Goal: Information Seeking & Learning: Compare options

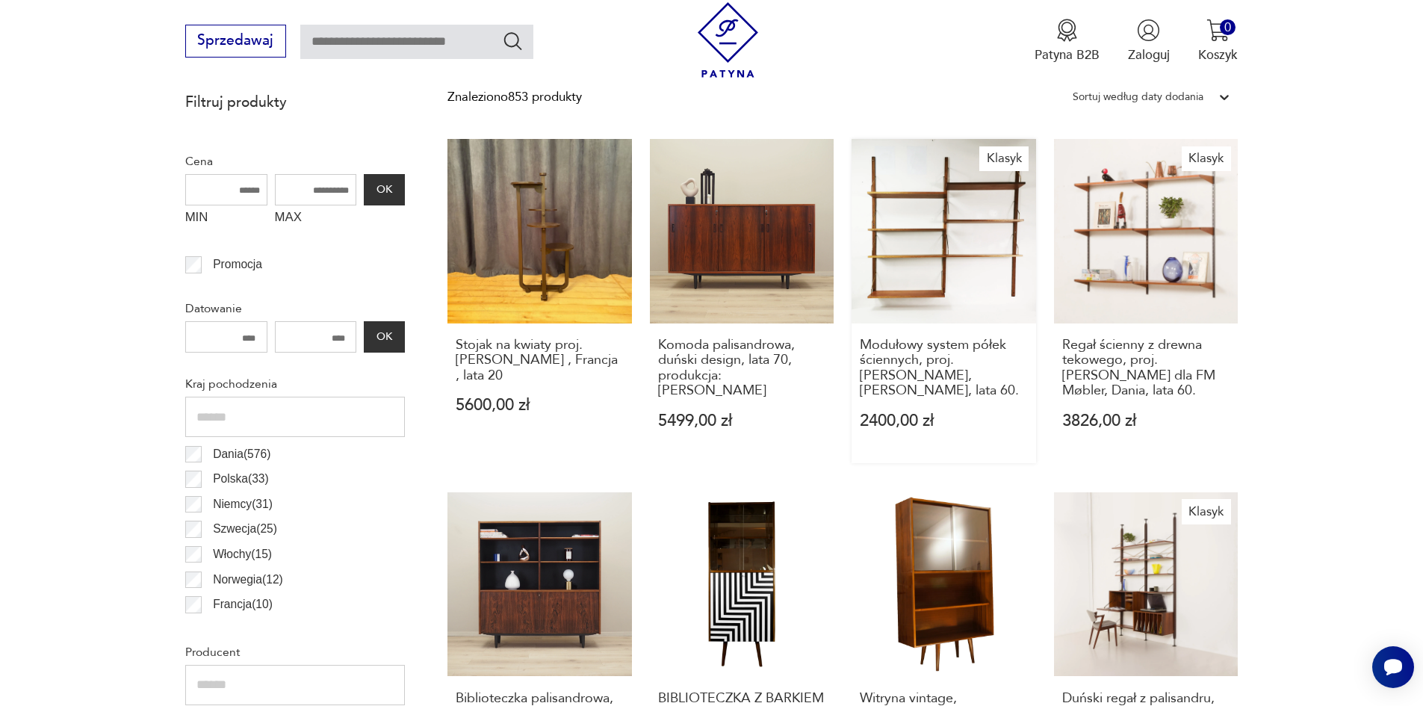
click at [947, 281] on link "Klasyk Modułowy system półek ściennych, proj. [PERSON_NAME], [PERSON_NAME], lat…" at bounding box center [943, 301] width 184 height 324
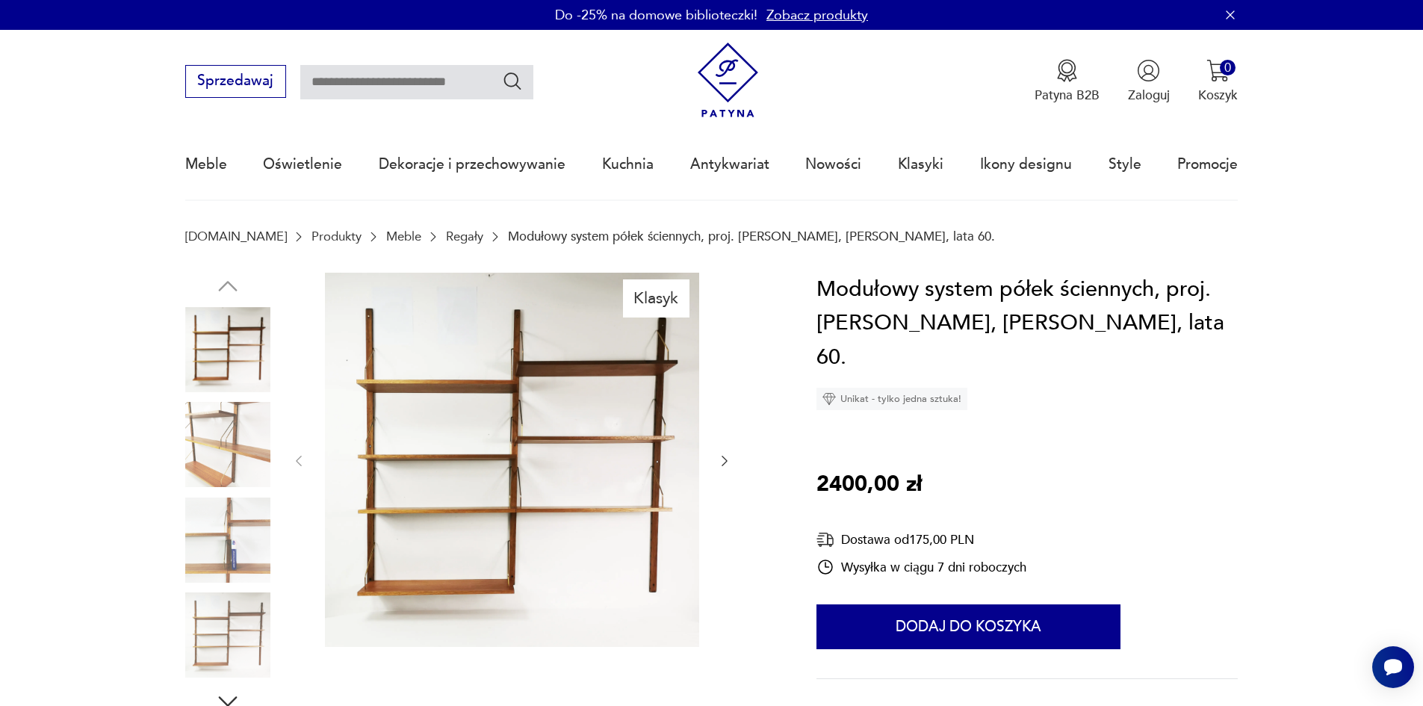
click at [243, 345] on img at bounding box center [227, 349] width 85 height 85
click at [231, 425] on img at bounding box center [227, 444] width 85 height 85
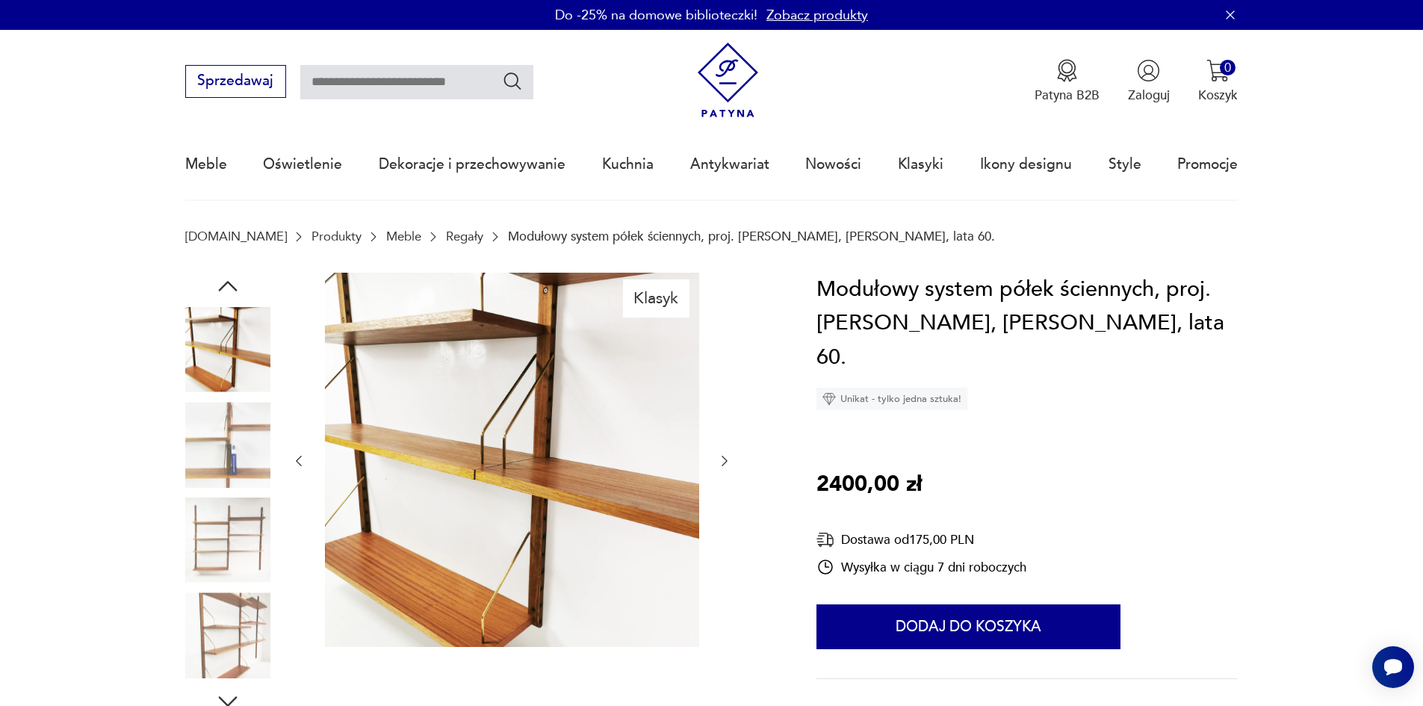
click at [229, 500] on img at bounding box center [227, 539] width 85 height 85
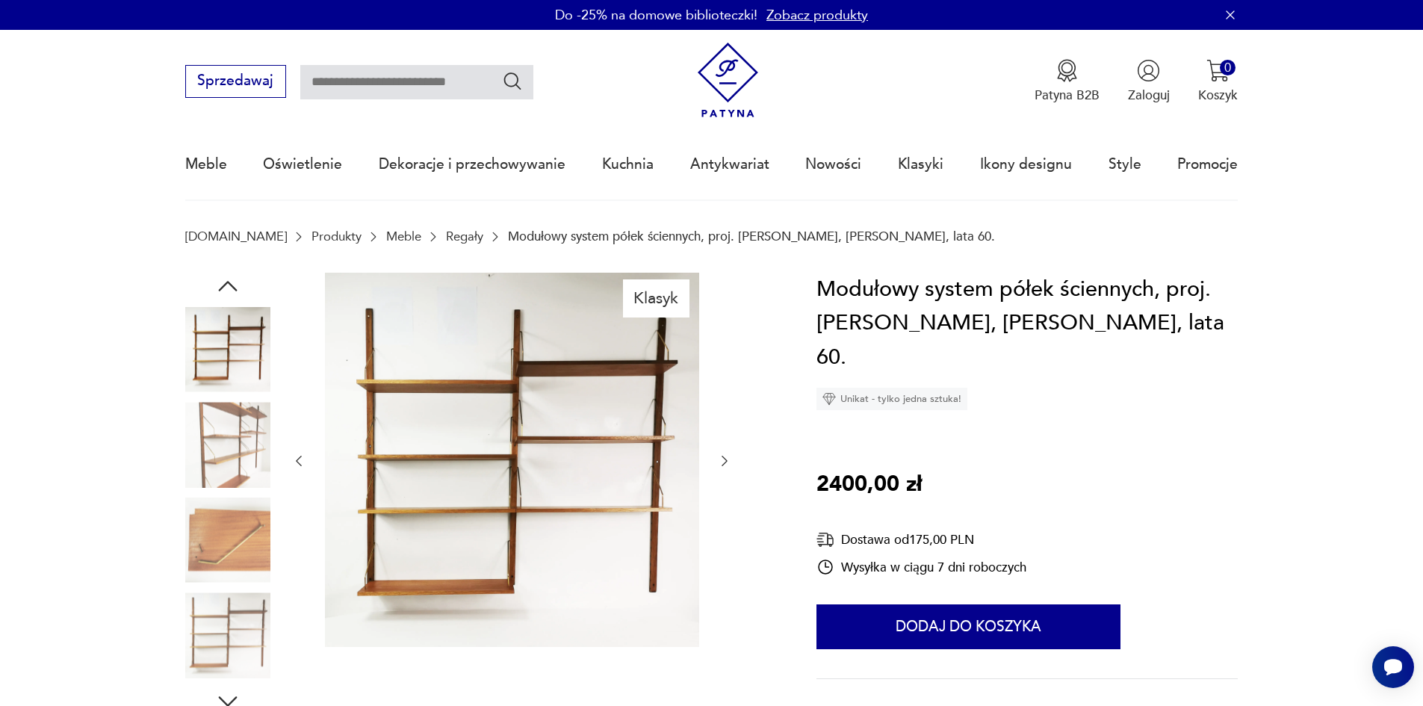
click at [230, 556] on img at bounding box center [227, 539] width 85 height 85
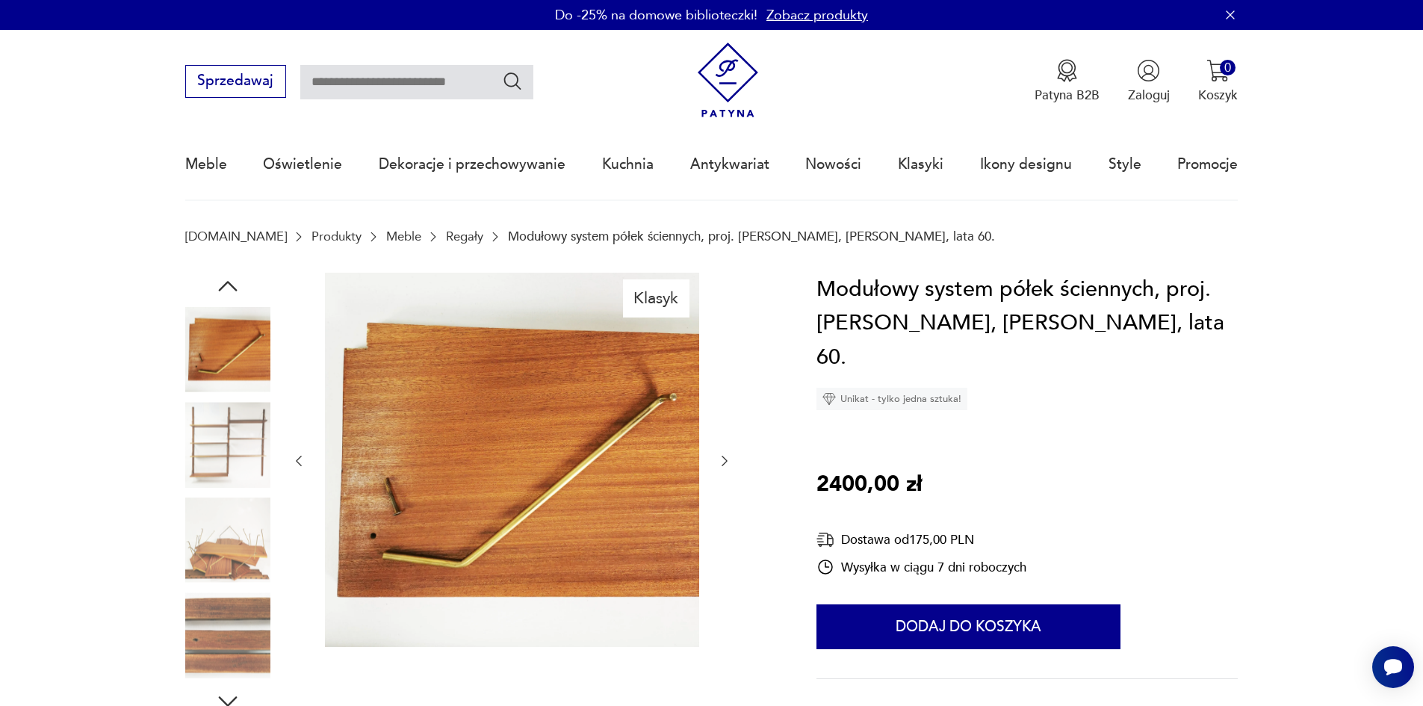
click at [234, 587] on div at bounding box center [227, 493] width 85 height 373
click at [229, 625] on img at bounding box center [227, 634] width 85 height 85
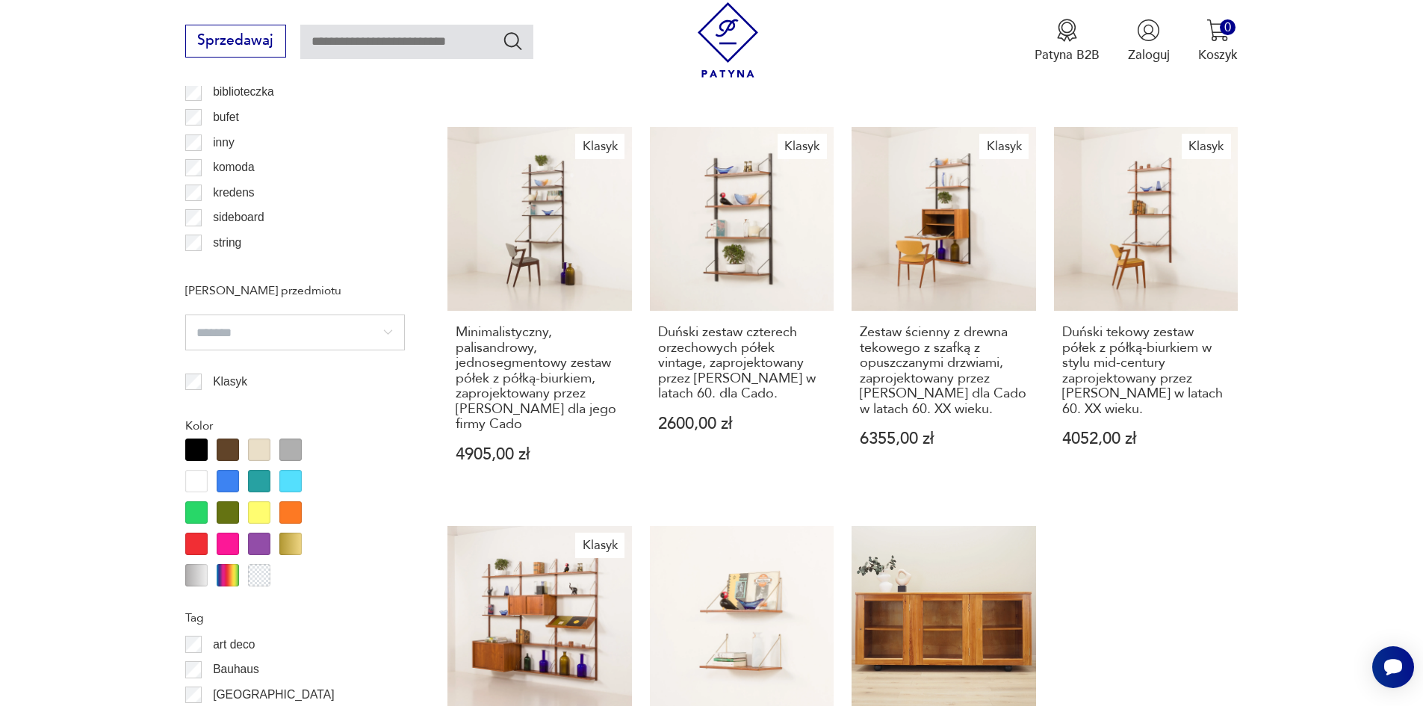
scroll to position [1609, 0]
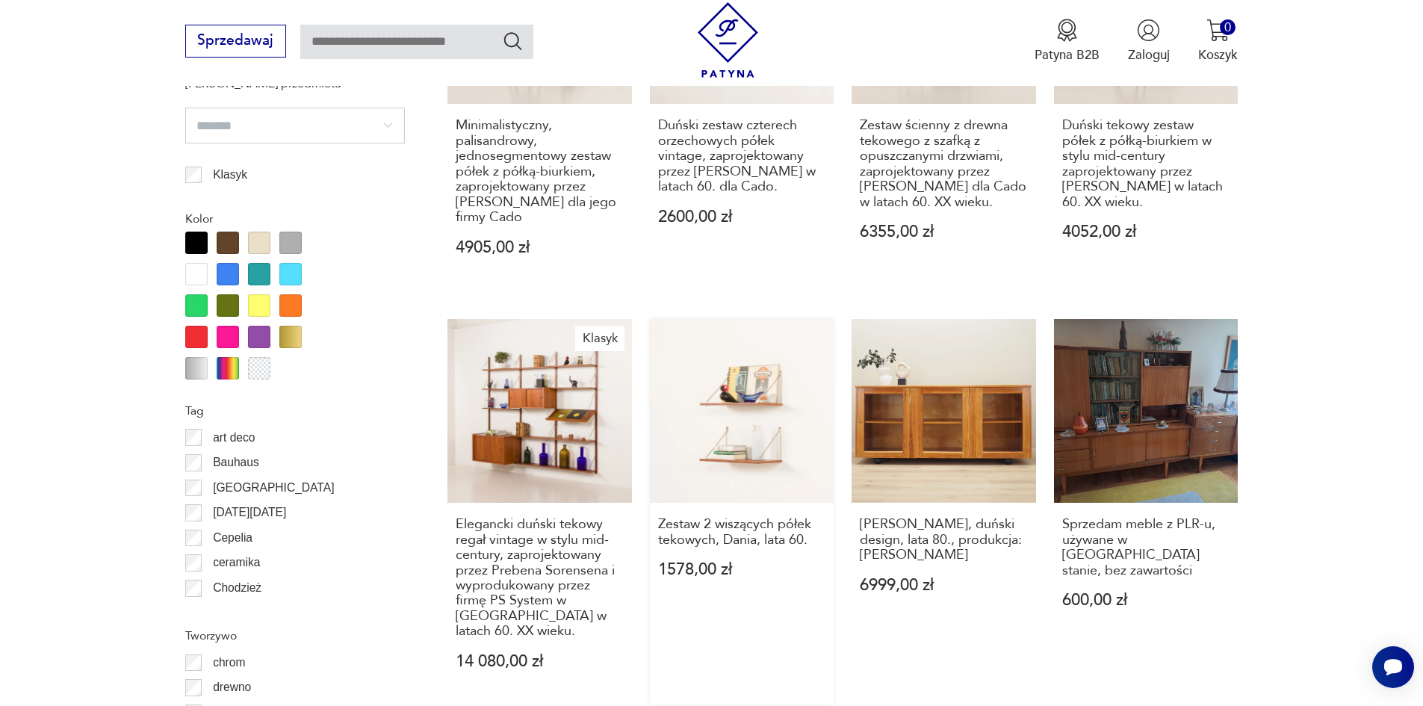
click at [707, 390] on link "Zestaw 2 wiszących półek tekowych, Dania, lata 60. 1578,00 zł" at bounding box center [742, 511] width 184 height 385
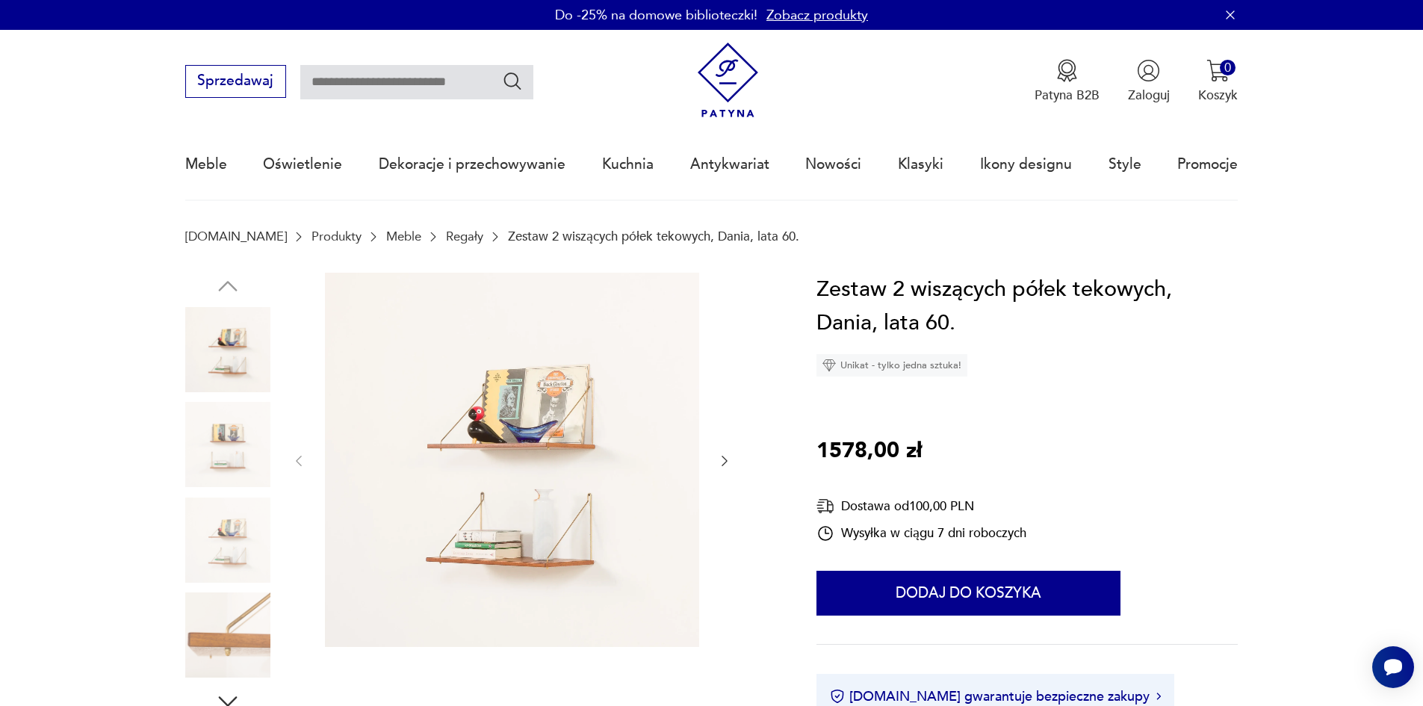
click at [730, 462] on icon "button" at bounding box center [724, 460] width 15 height 15
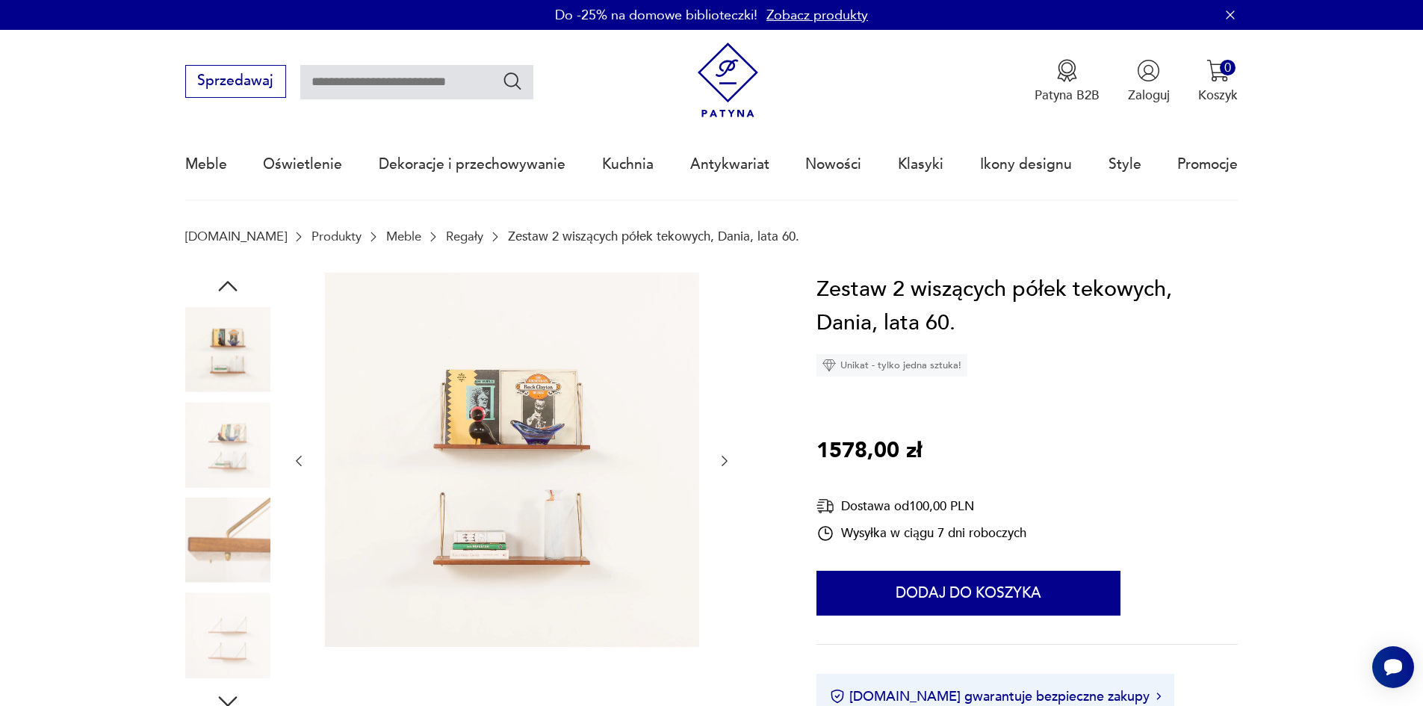
click at [730, 462] on icon "button" at bounding box center [724, 460] width 15 height 15
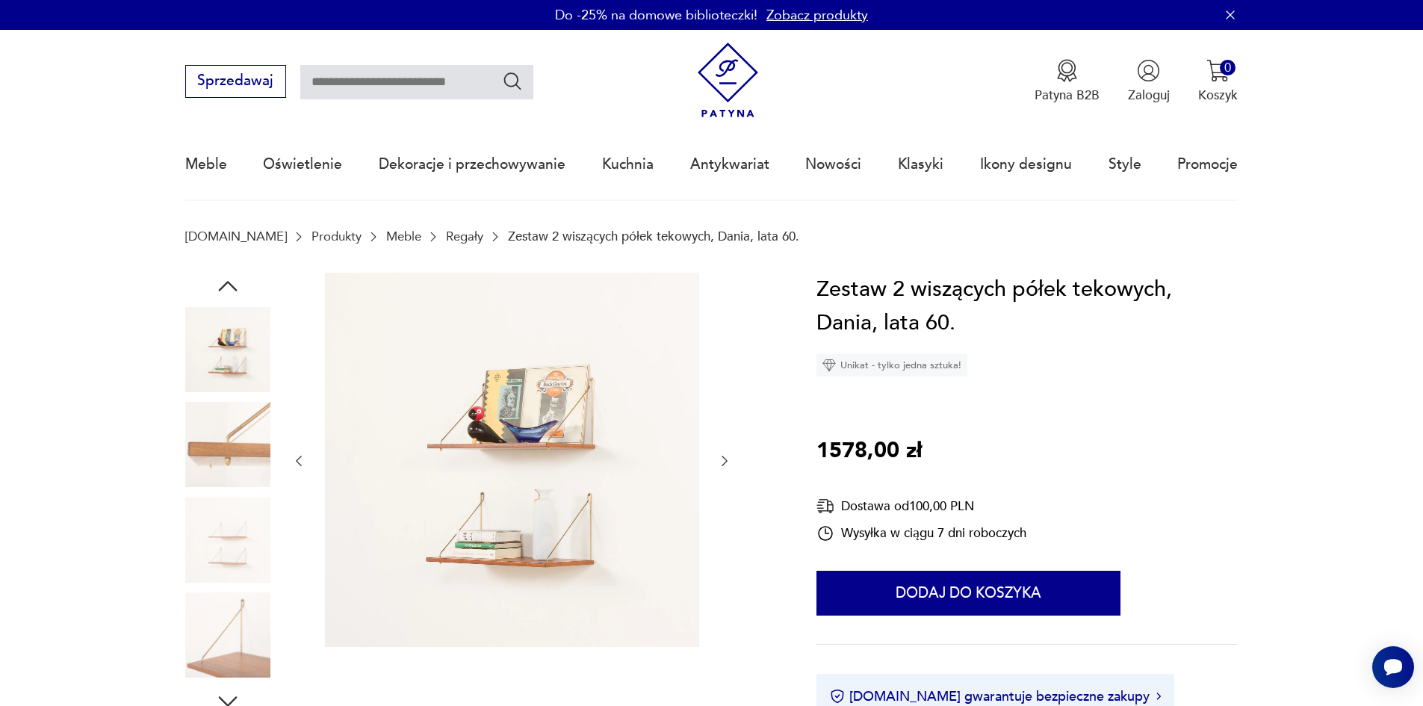
click at [730, 462] on icon "button" at bounding box center [724, 460] width 15 height 15
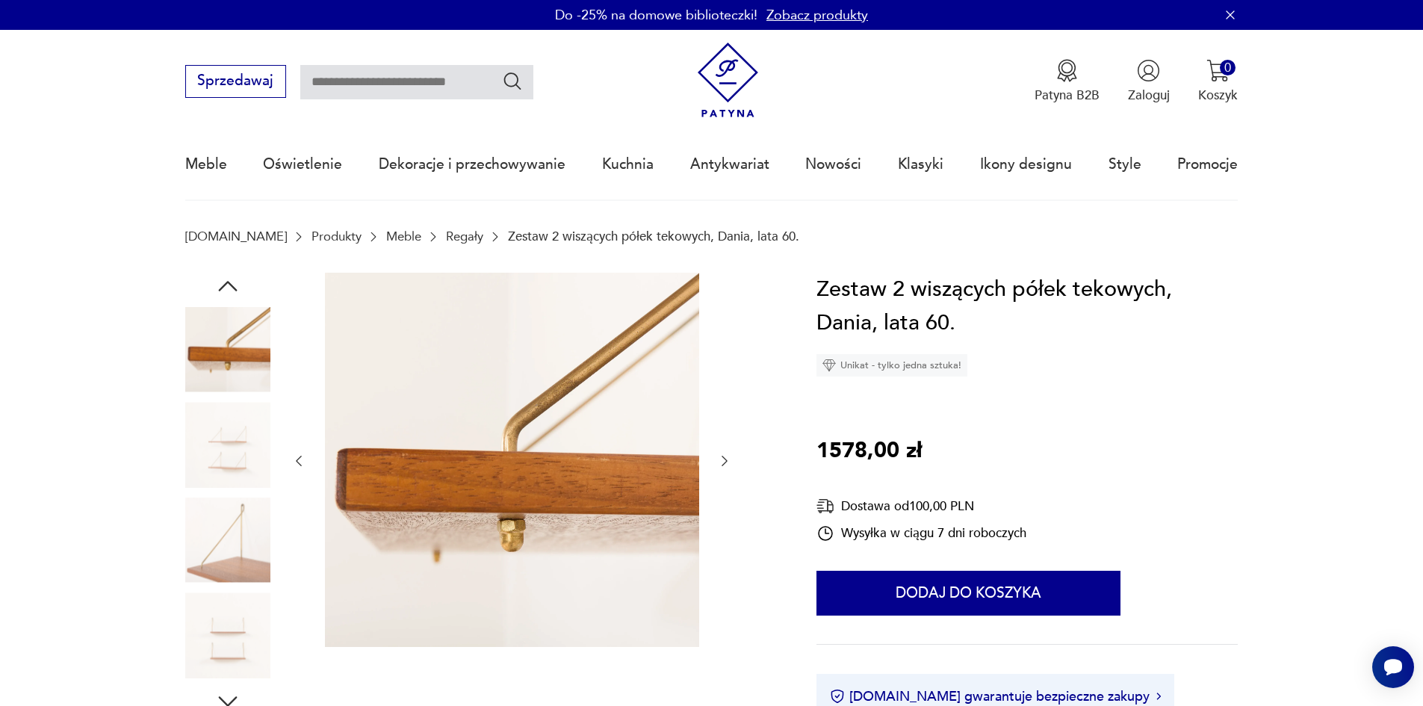
click at [730, 462] on icon "button" at bounding box center [724, 460] width 15 height 15
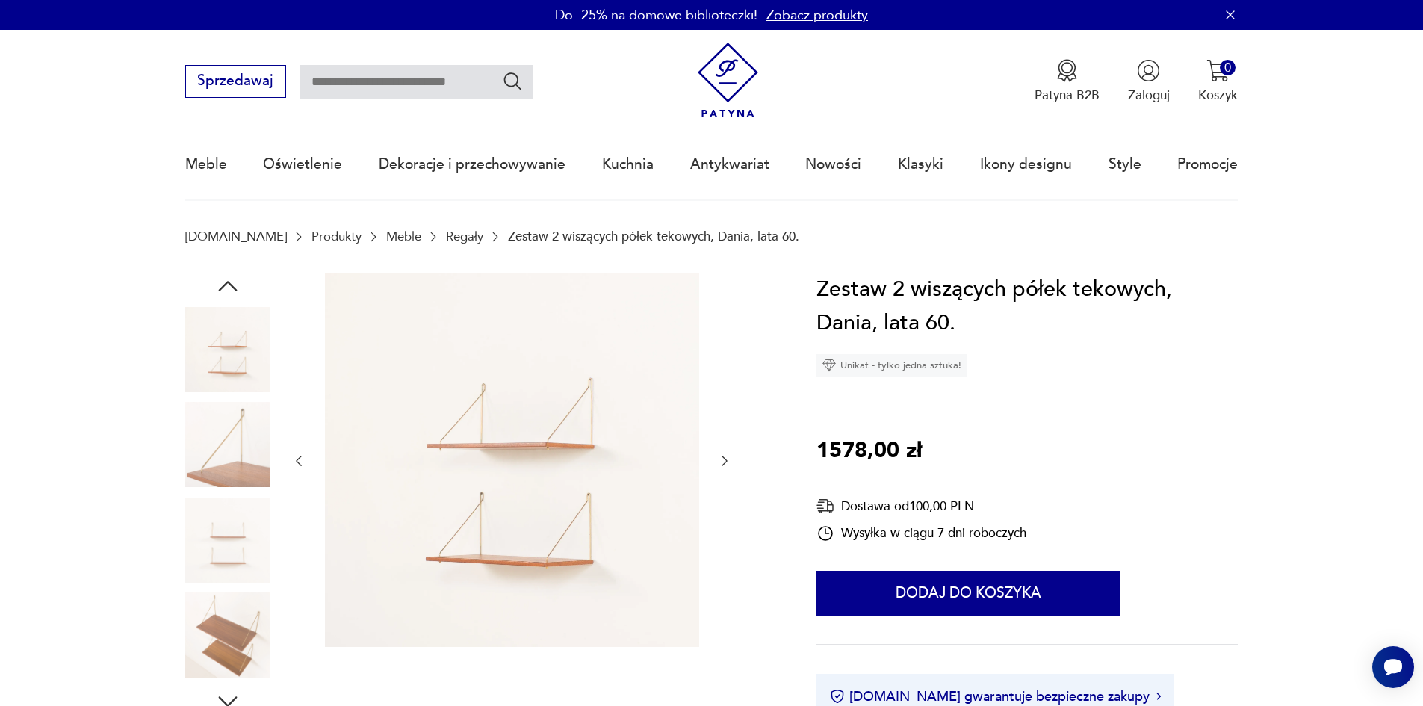
click at [730, 462] on icon "button" at bounding box center [724, 460] width 15 height 15
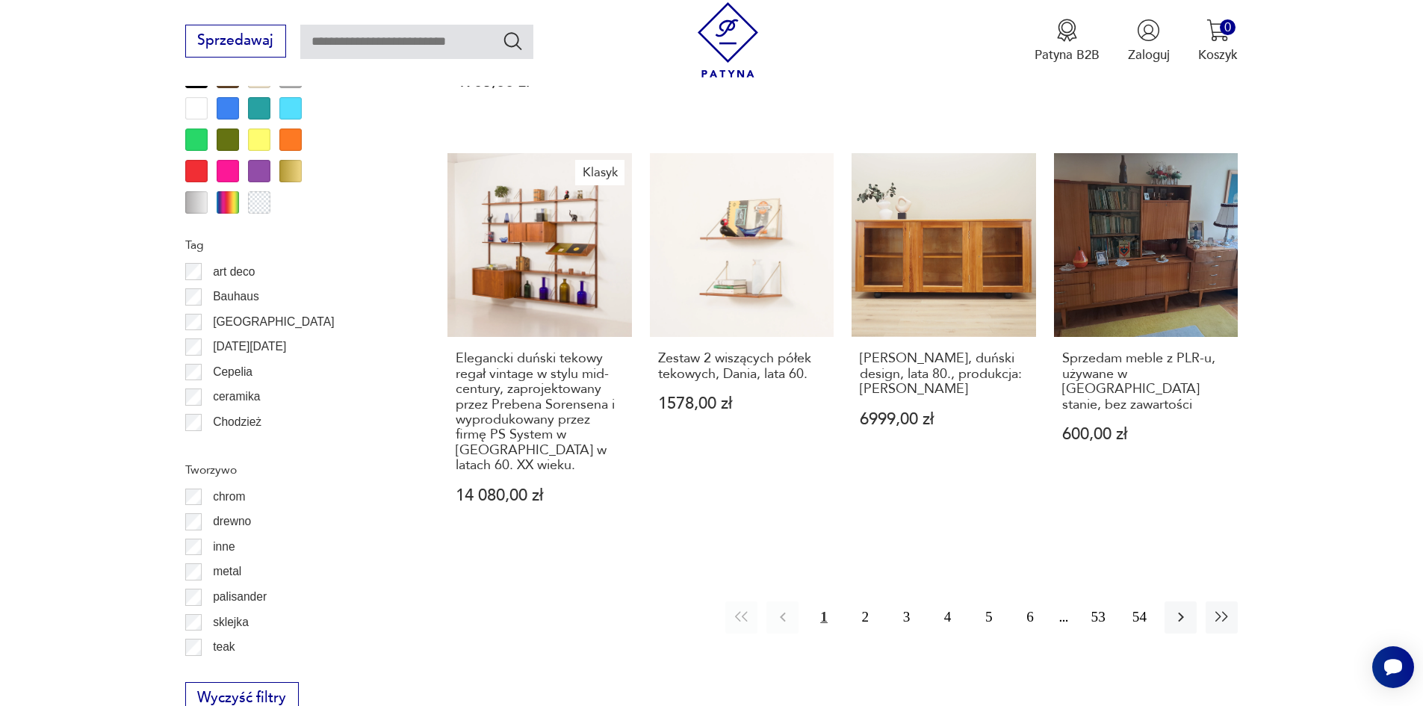
scroll to position [2148, 0]
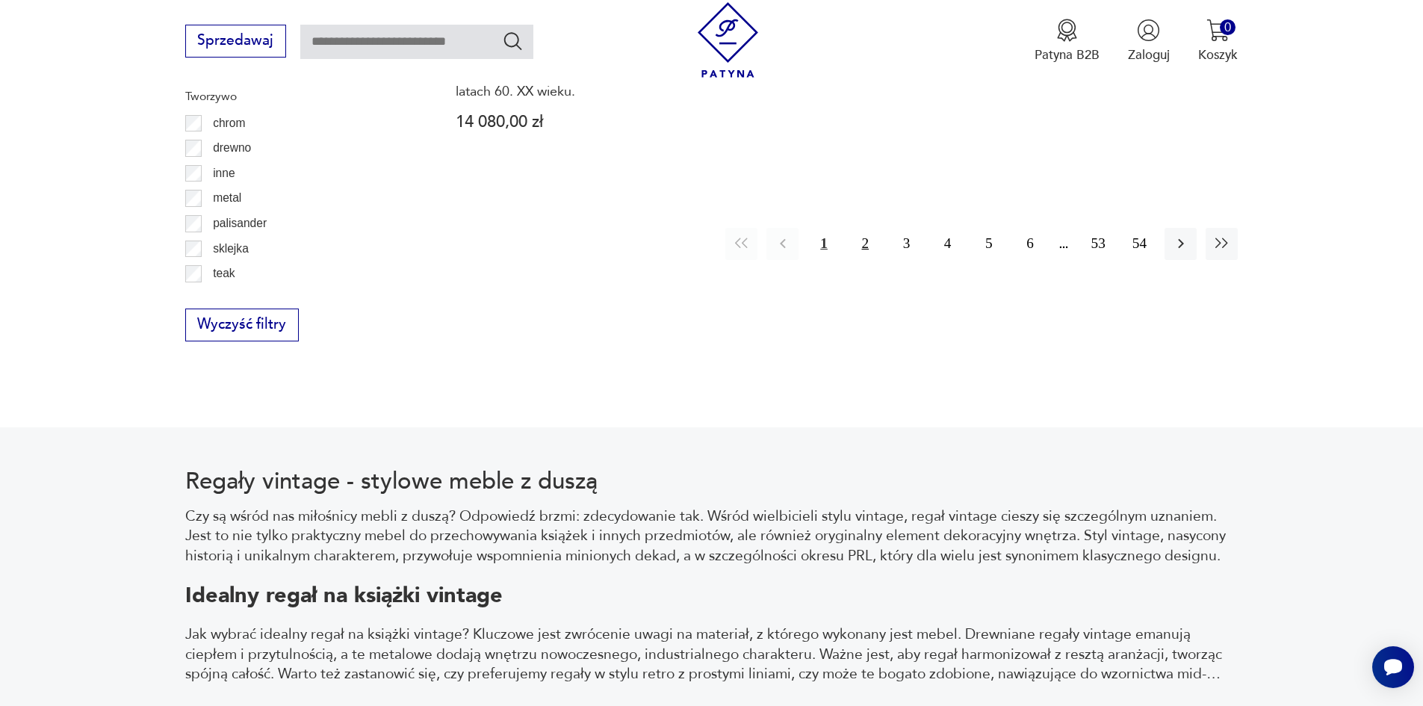
click at [869, 228] on button "2" at bounding box center [865, 244] width 32 height 32
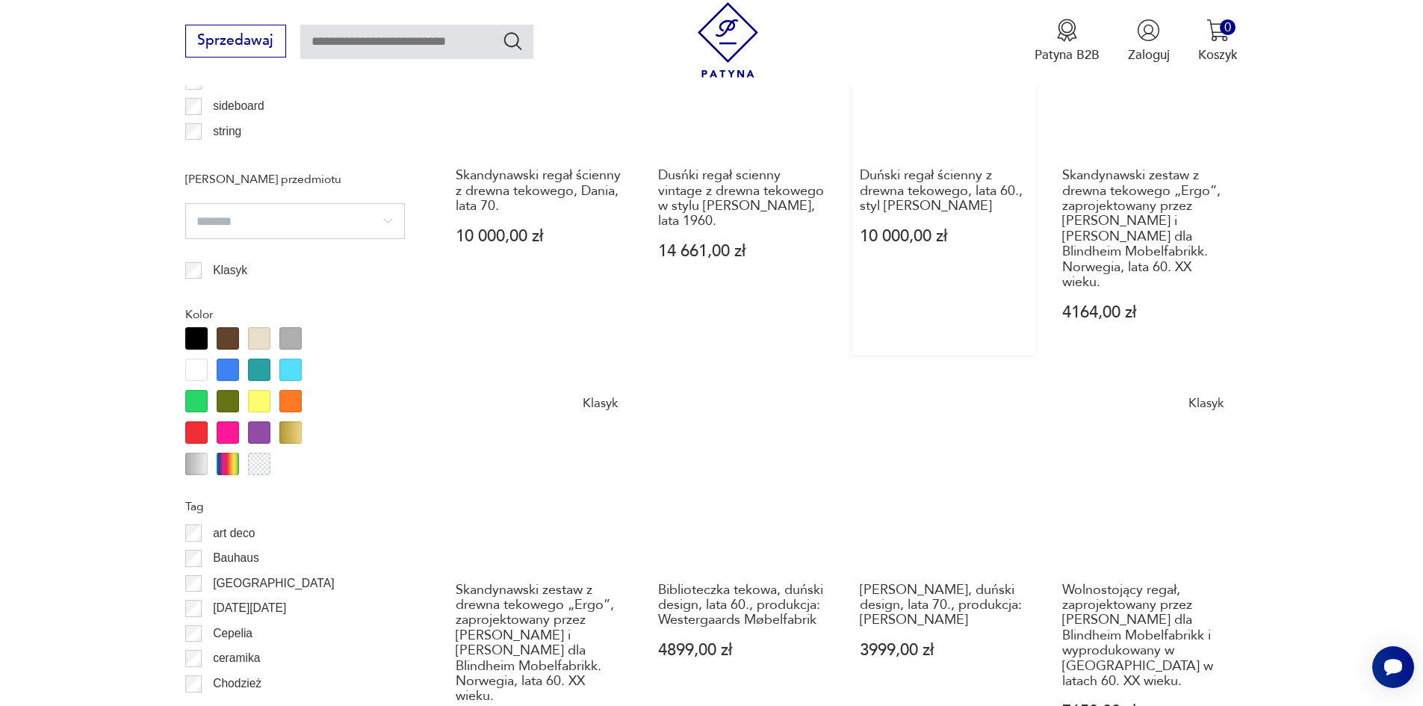
scroll to position [1692, 0]
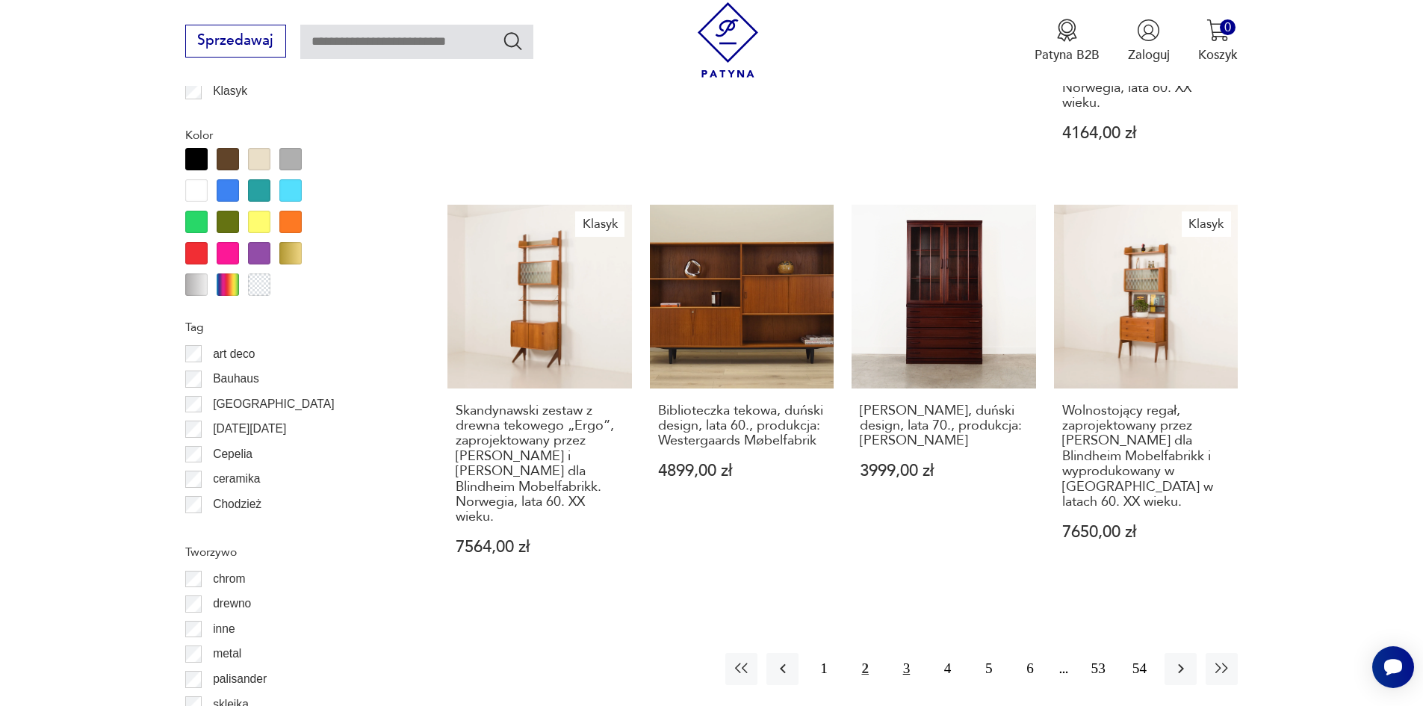
click at [903, 653] on button "3" at bounding box center [906, 669] width 32 height 32
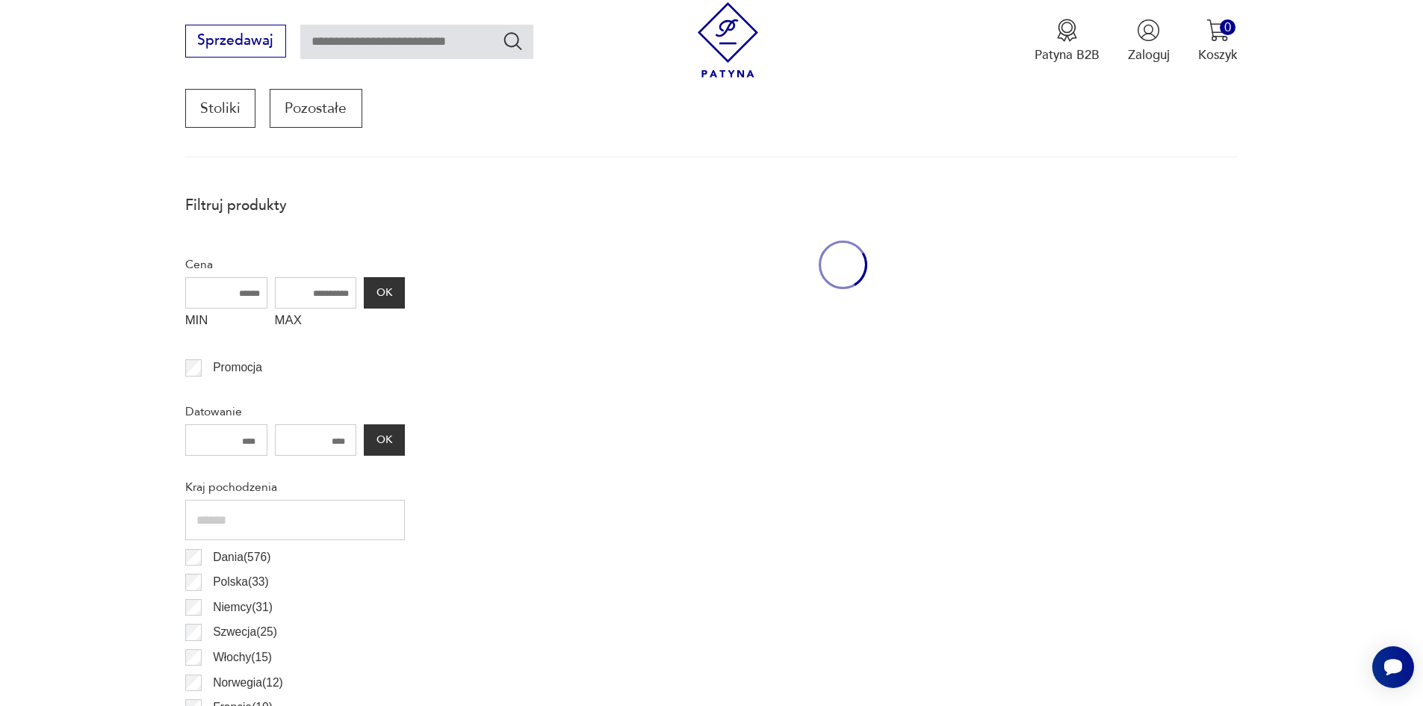
scroll to position [497, 0]
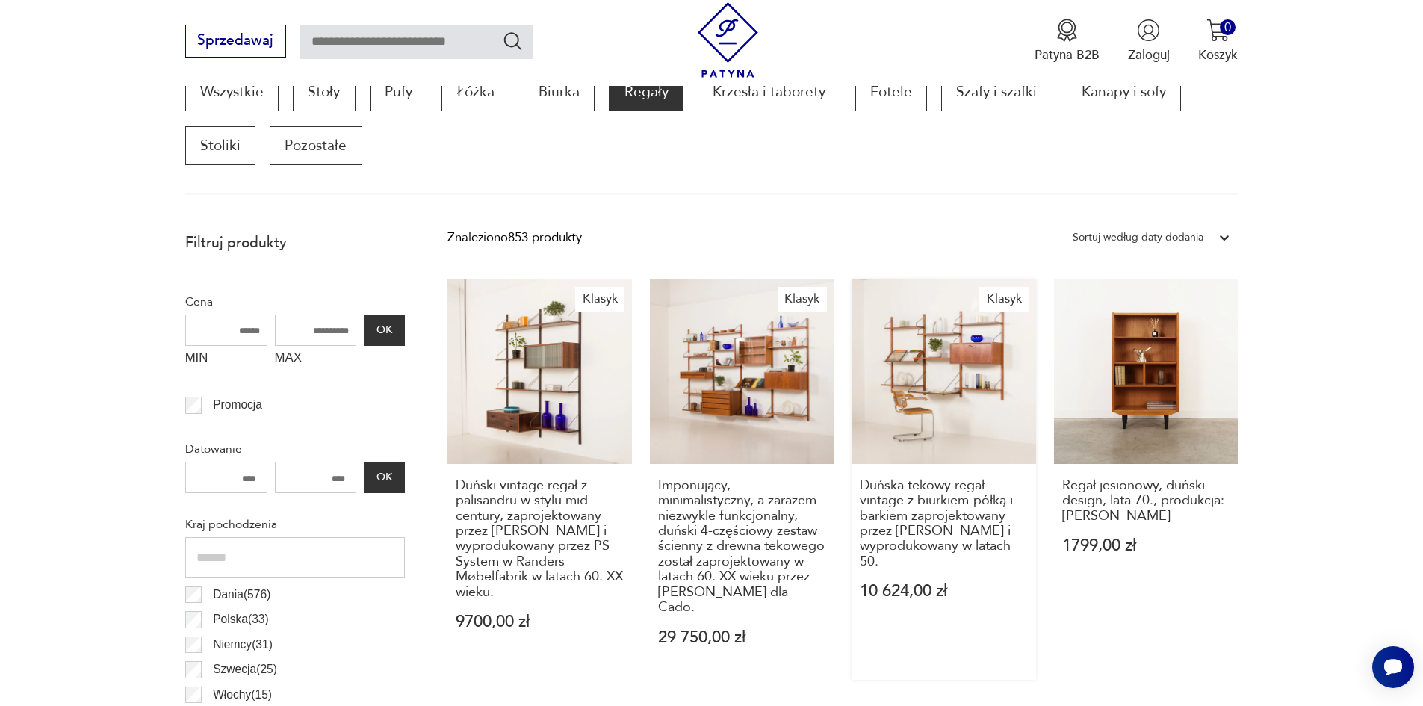
click at [928, 381] on link "Klasyk Duńska tekowy regał vintage z biurkiem-półką i barkiem zaprojektowany pr…" at bounding box center [943, 479] width 184 height 400
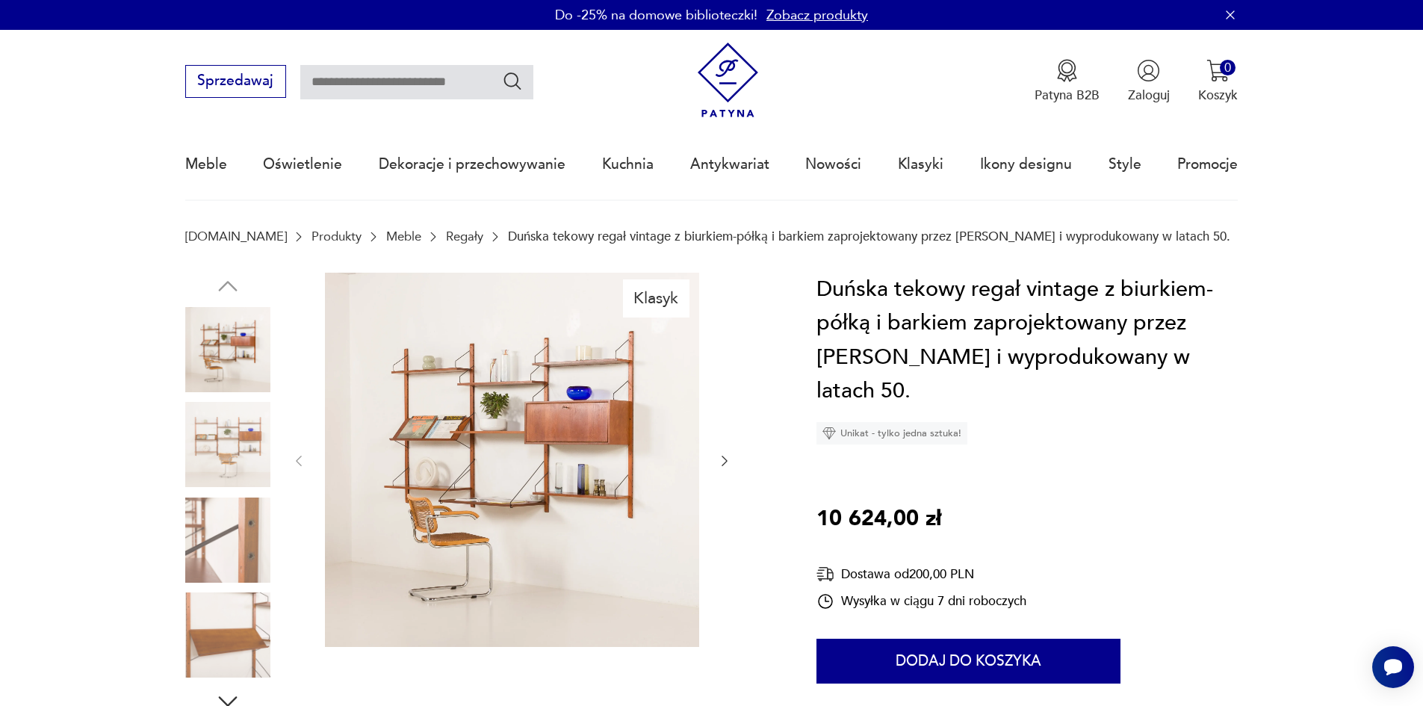
click at [721, 455] on icon "button" at bounding box center [724, 460] width 15 height 15
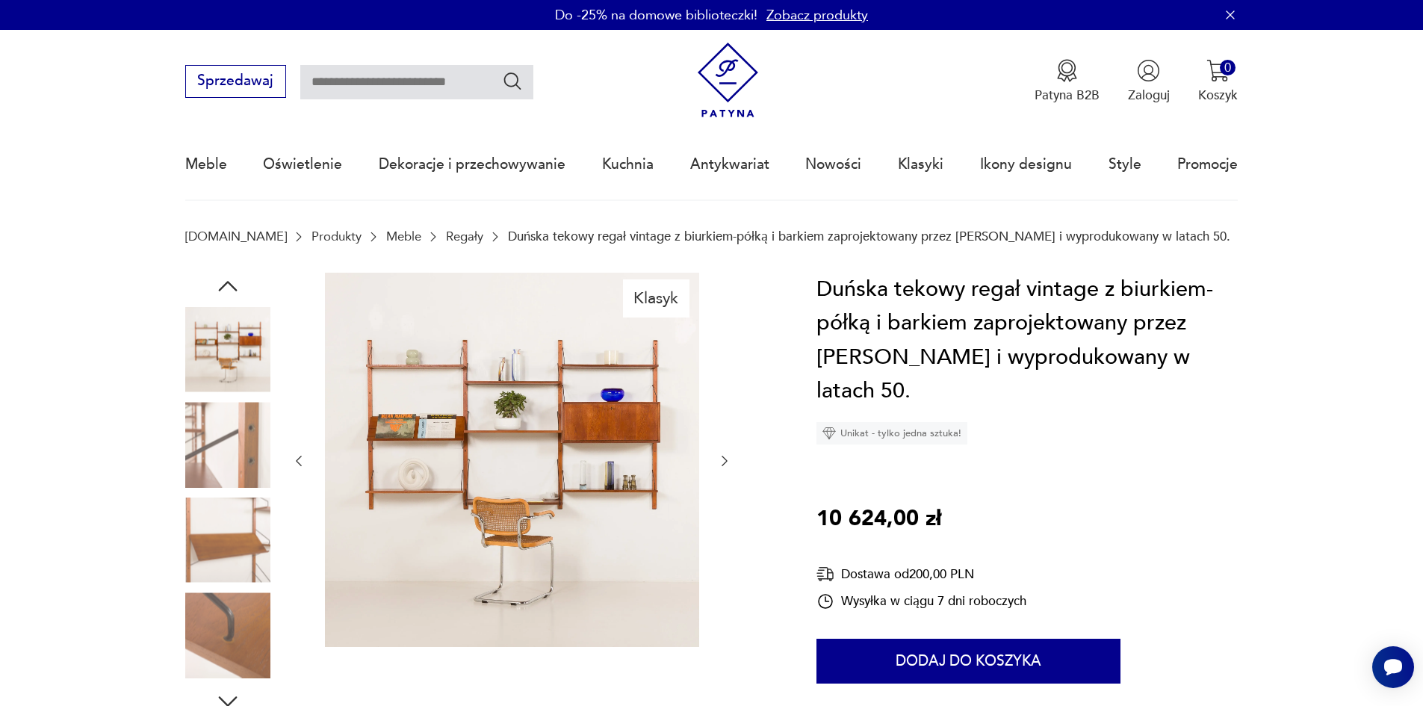
click at [721, 455] on icon "button" at bounding box center [724, 460] width 15 height 15
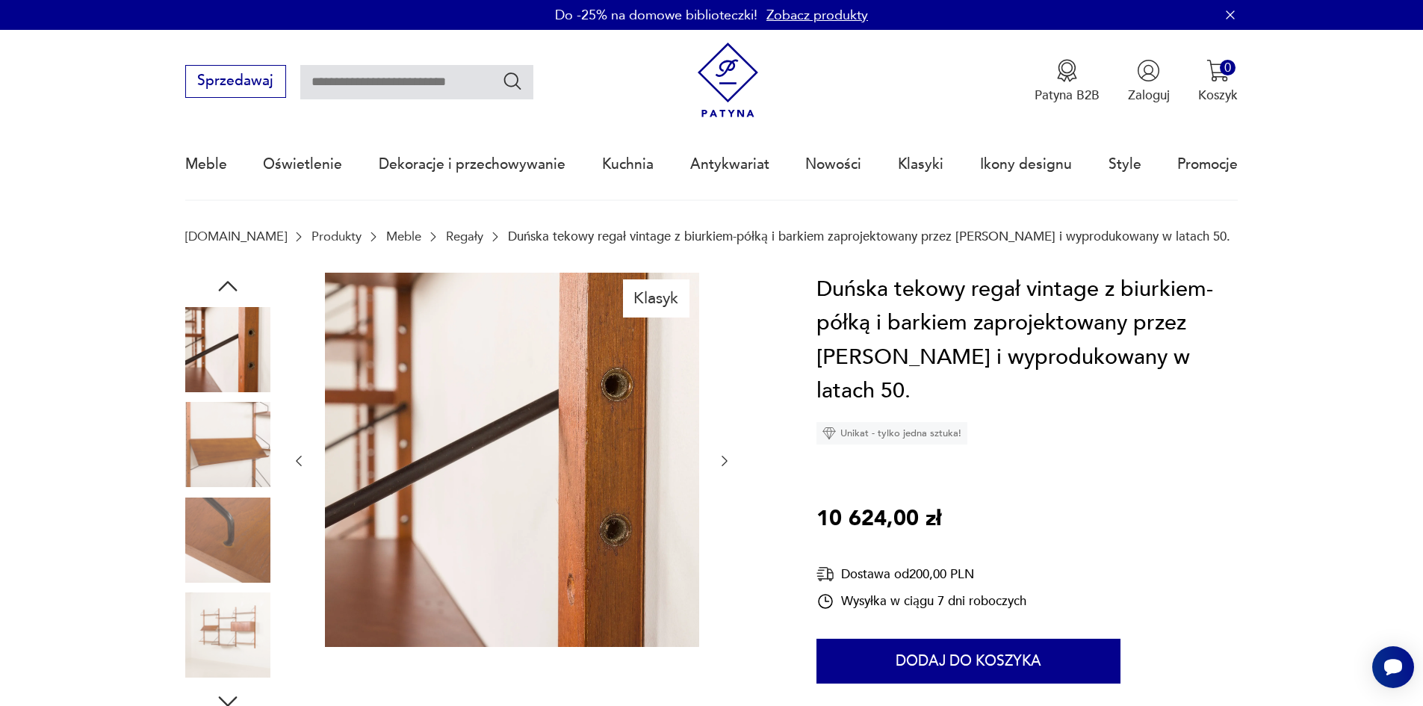
click at [721, 455] on icon "button" at bounding box center [724, 460] width 15 height 15
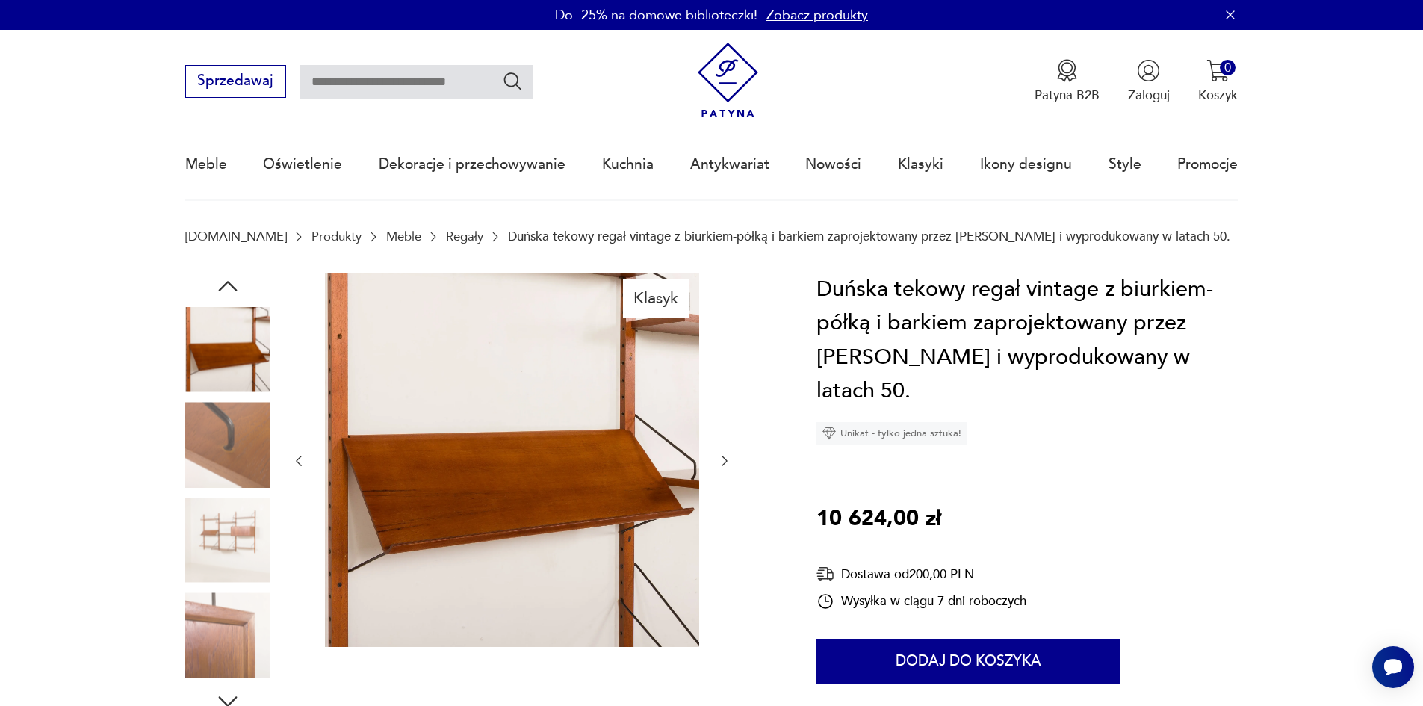
click at [721, 455] on icon "button" at bounding box center [724, 460] width 15 height 15
